Goal: Task Accomplishment & Management: Use online tool/utility

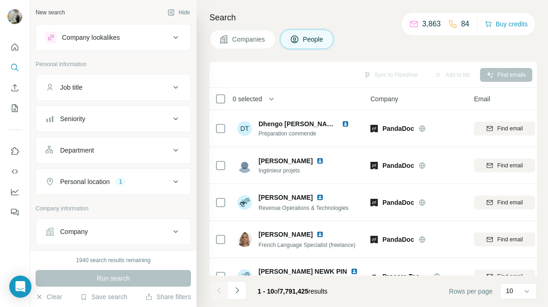
click at [123, 238] on button "Company" at bounding box center [113, 232] width 154 height 22
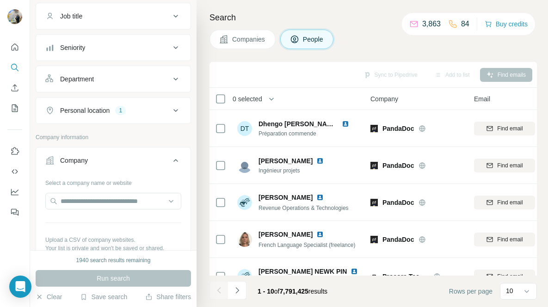
scroll to position [85, 0]
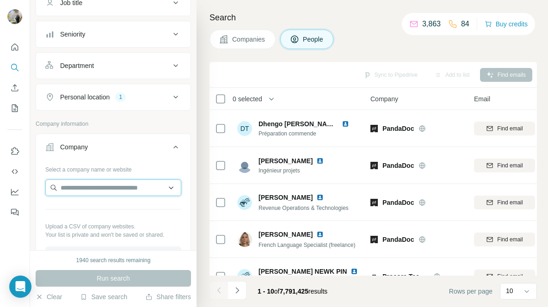
click at [108, 189] on input "text" at bounding box center [113, 187] width 136 height 17
paste input "**********"
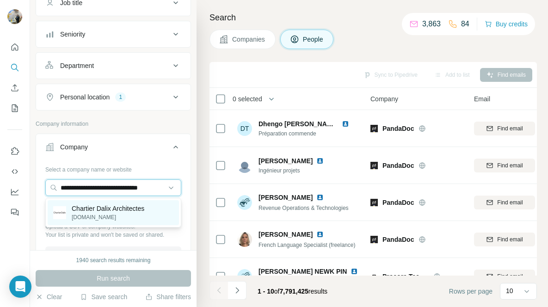
type input "**********"
click at [106, 206] on p "Chartier Dalix Architectes" at bounding box center [108, 208] width 73 height 9
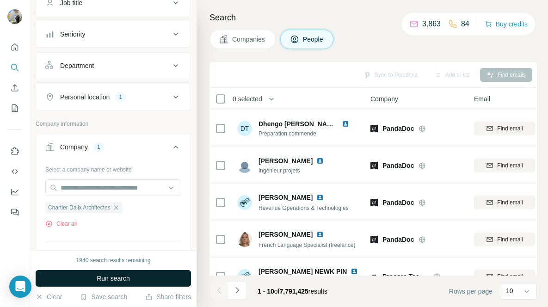
click at [117, 270] on button "Run search" at bounding box center [113, 278] width 155 height 17
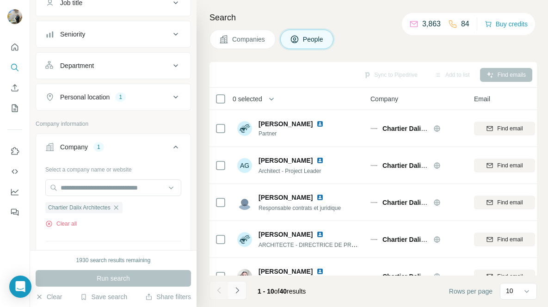
click at [244, 289] on button "Navigate to next page" at bounding box center [237, 290] width 18 height 18
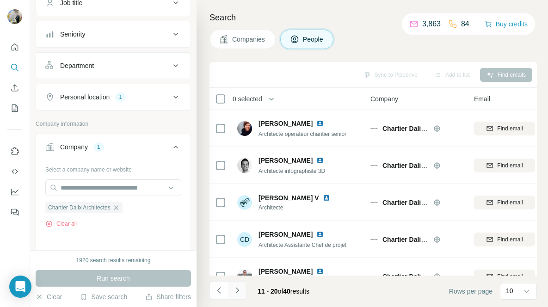
click at [234, 294] on icon "Navigate to next page" at bounding box center [237, 290] width 9 height 9
click at [234, 293] on icon "Navigate to next page" at bounding box center [237, 290] width 9 height 9
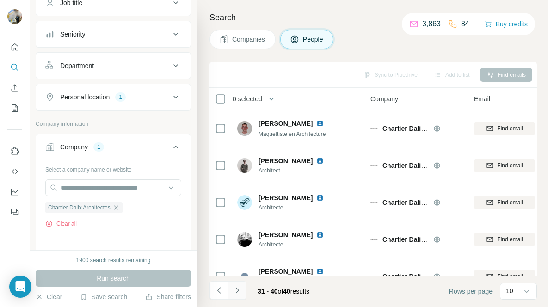
click at [234, 293] on icon "Navigate to next page" at bounding box center [237, 290] width 9 height 9
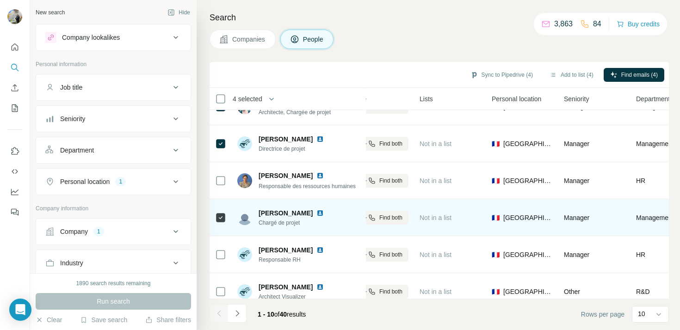
scroll to position [181, 199]
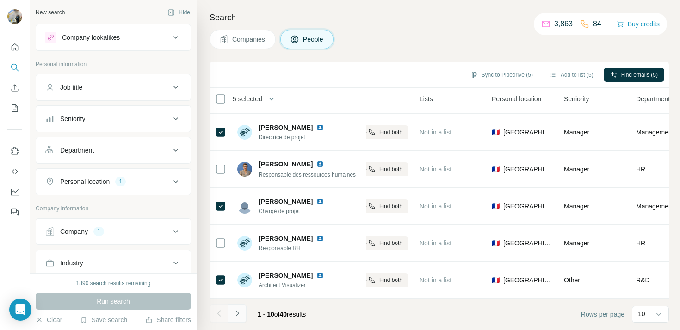
click at [239, 306] on icon "Navigate to next page" at bounding box center [237, 313] width 9 height 9
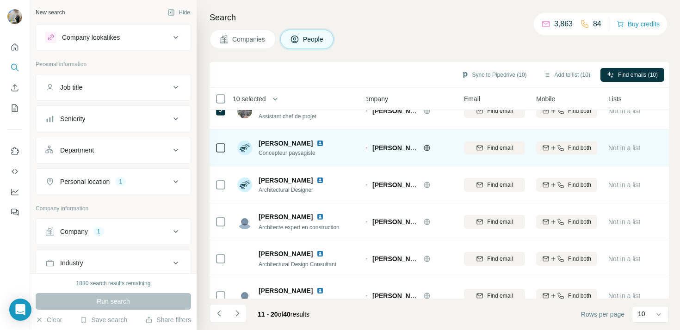
scroll to position [181, 10]
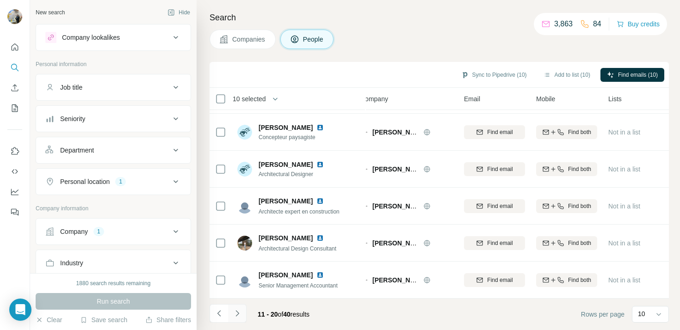
click at [241, 306] on icon "Navigate to next page" at bounding box center [237, 313] width 9 height 9
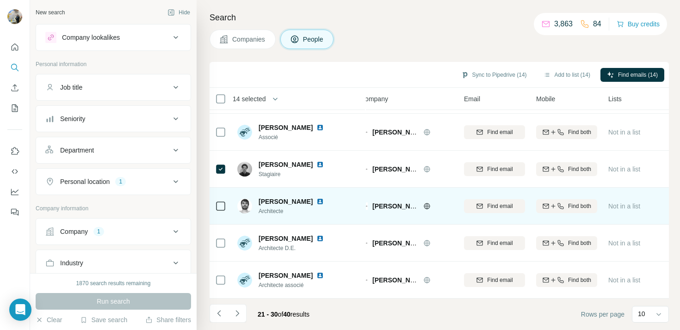
click at [222, 201] on icon at bounding box center [220, 206] width 11 height 11
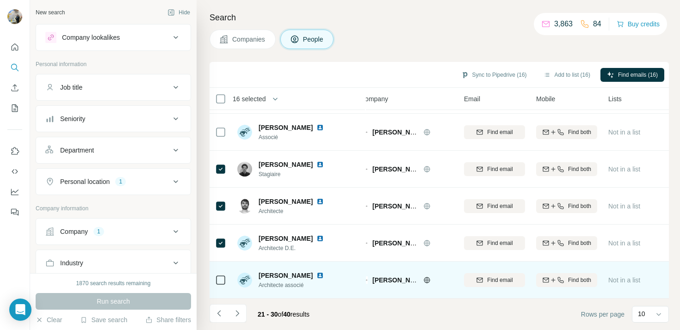
click at [221, 274] on div at bounding box center [220, 279] width 11 height 25
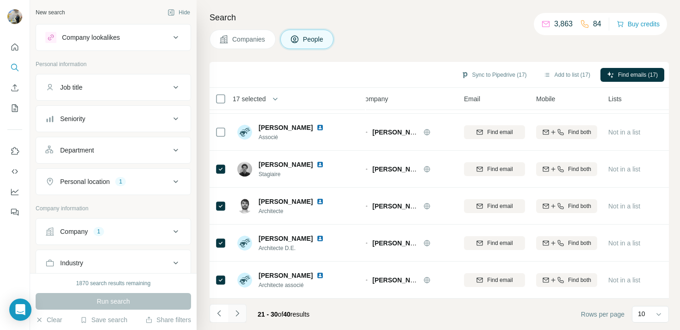
click at [233, 305] on button "Navigate to next page" at bounding box center [237, 313] width 18 height 18
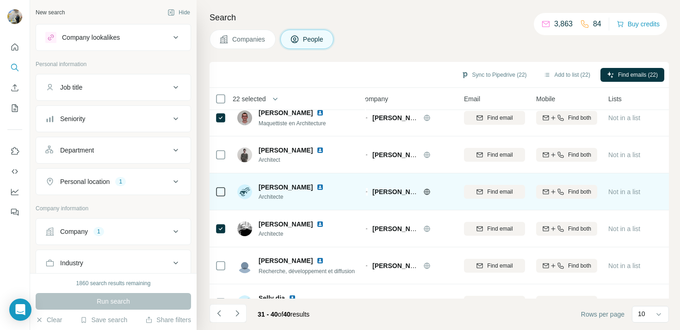
scroll to position [8, 10]
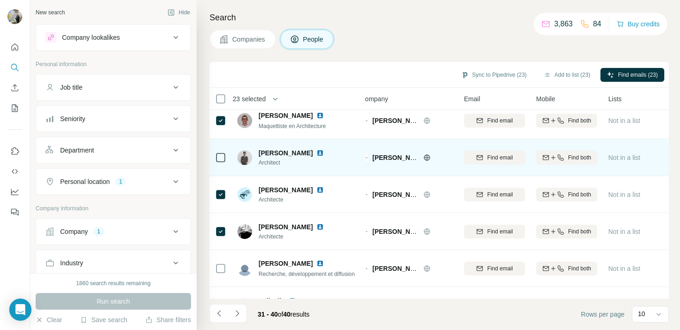
click at [221, 164] on div at bounding box center [220, 157] width 11 height 25
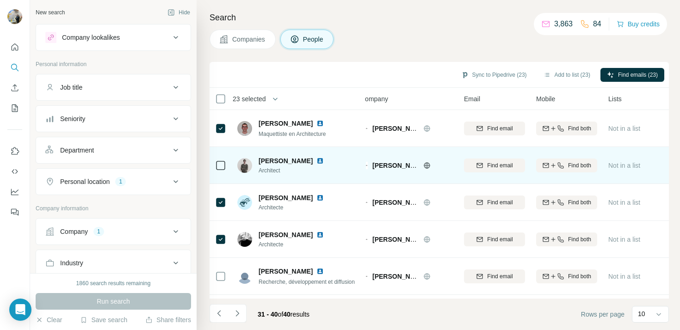
click at [227, 168] on td at bounding box center [220, 165] width 22 height 37
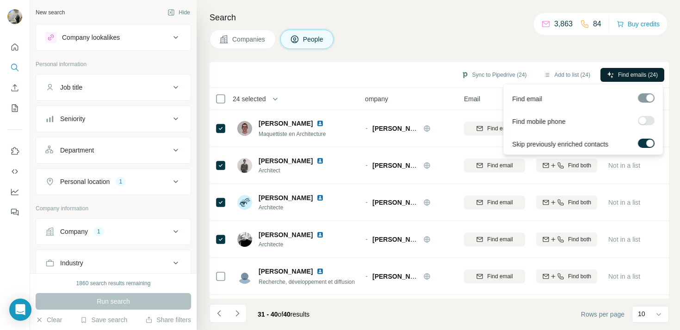
click at [547, 77] on span "Find emails (24)" at bounding box center [638, 75] width 40 height 8
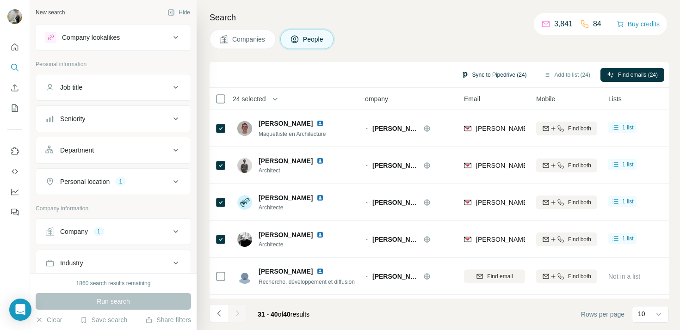
click at [490, 76] on button "Sync to Pipedrive (24)" at bounding box center [493, 75] width 79 height 14
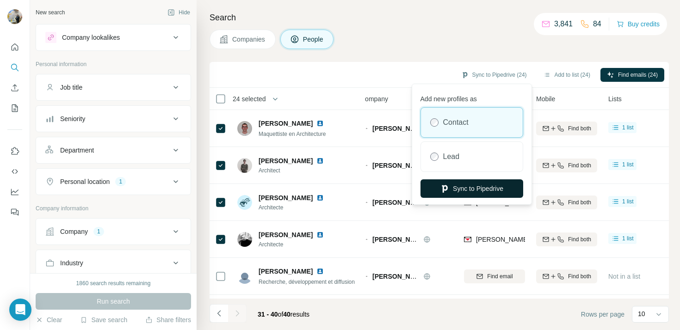
click at [448, 190] on button "Sync to Pipedrive" at bounding box center [471, 188] width 103 height 18
